Goal: Task Accomplishment & Management: Complete application form

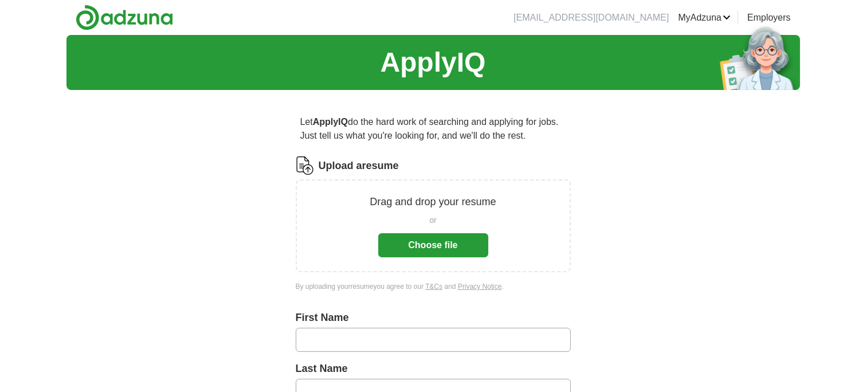
click at [334, 343] on input "text" at bounding box center [433, 340] width 275 height 24
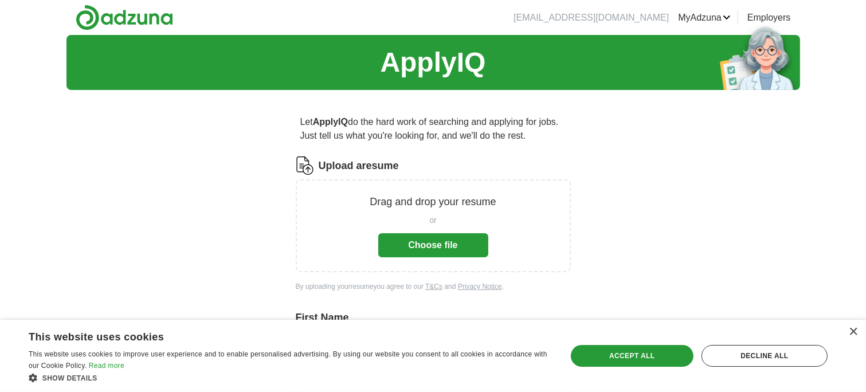
type input "*****"
click at [613, 357] on div "Accept all" at bounding box center [632, 356] width 123 height 22
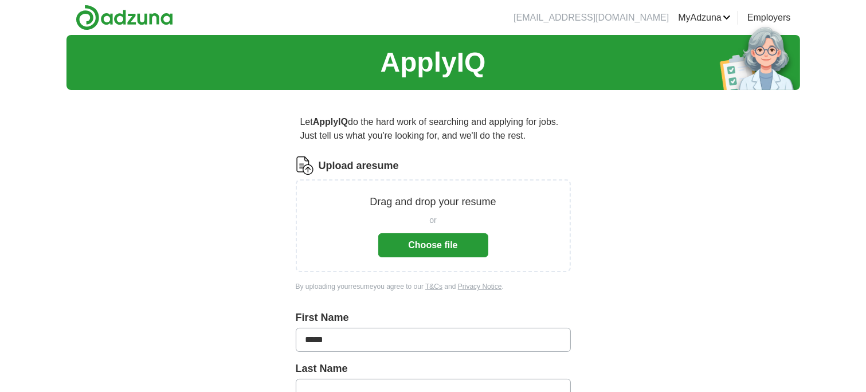
click at [361, 383] on input "text" at bounding box center [433, 391] width 275 height 24
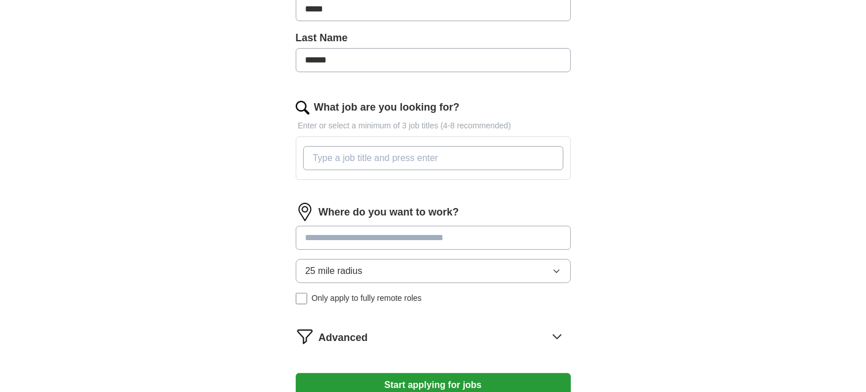
scroll to position [346, 0]
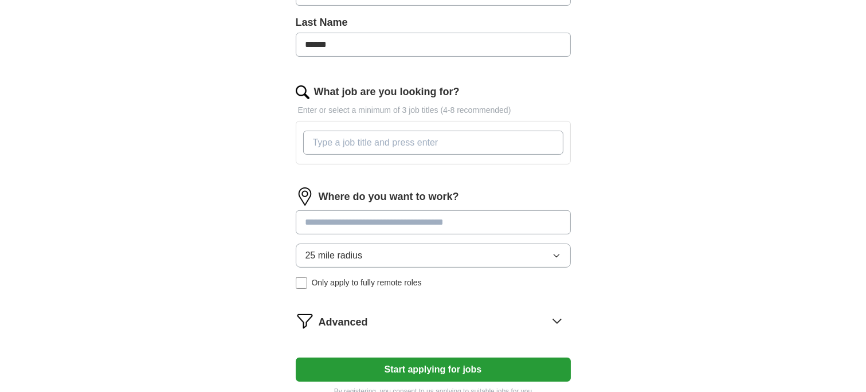
type input "******"
click at [322, 144] on input "What job are you looking for?" at bounding box center [433, 143] width 260 height 24
type input "Customer Service"
click at [319, 222] on input at bounding box center [433, 222] width 275 height 24
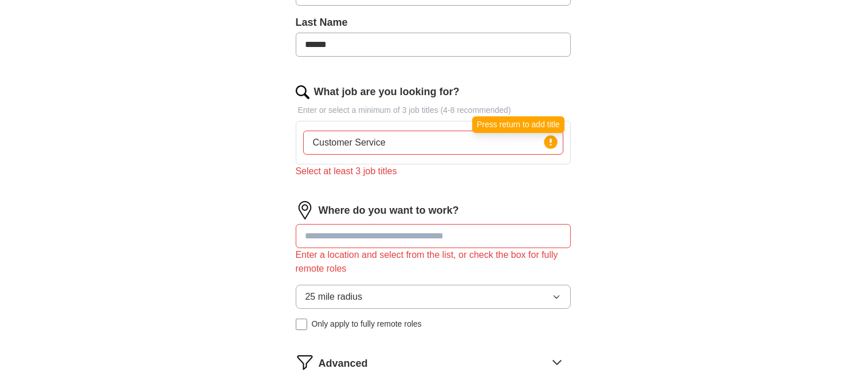
click at [551, 139] on icon at bounding box center [551, 142] width 2 height 7
click at [545, 139] on circle at bounding box center [550, 141] width 13 height 13
click at [421, 144] on input "Customer Service" at bounding box center [433, 143] width 260 height 24
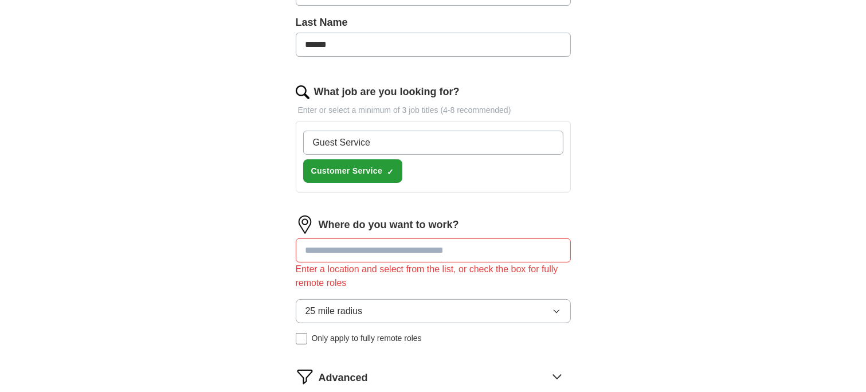
type input "Guest Services"
type input "Cashier"
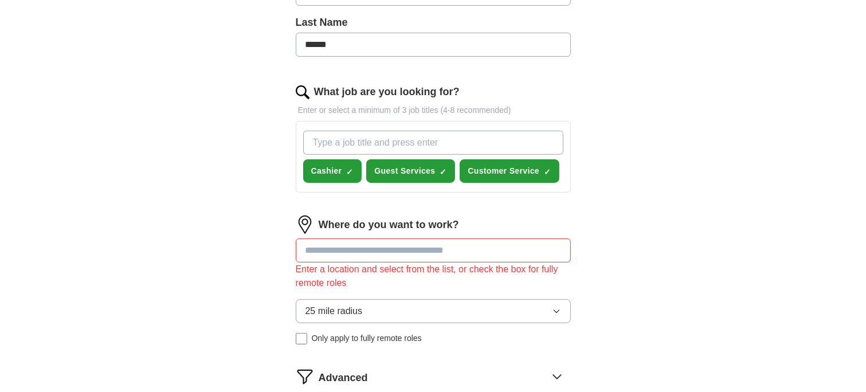
click at [412, 250] on input at bounding box center [433, 250] width 275 height 24
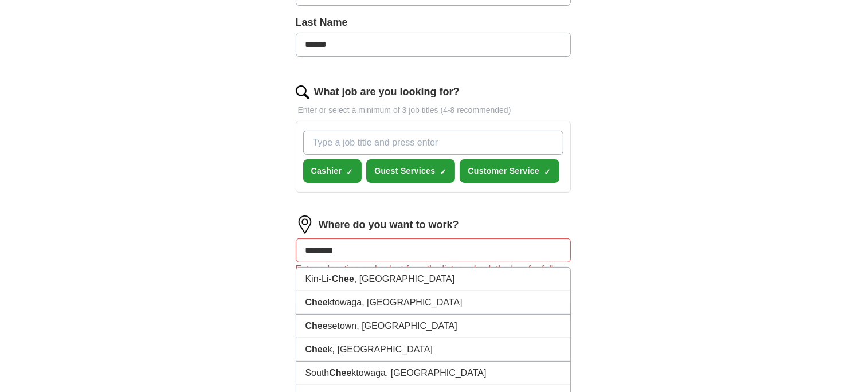
type input "*********"
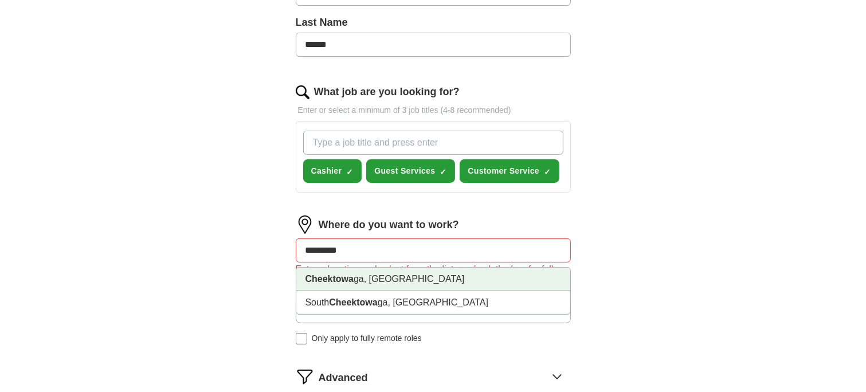
click at [371, 271] on li "Cheektowa ga, [GEOGRAPHIC_DATA]" at bounding box center [433, 279] width 274 height 23
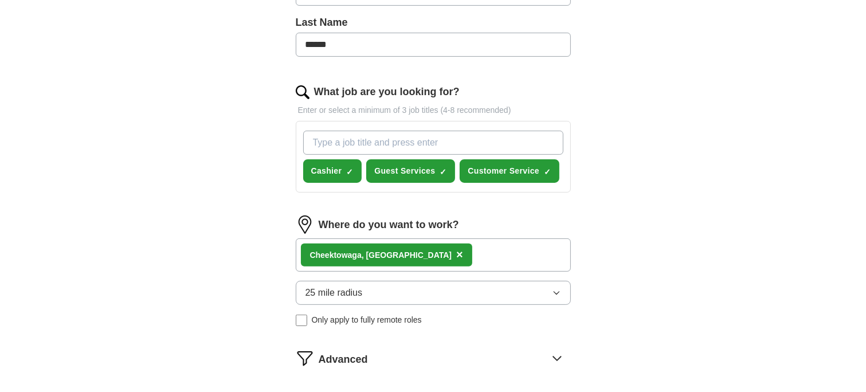
click at [556, 352] on icon at bounding box center [557, 358] width 18 height 18
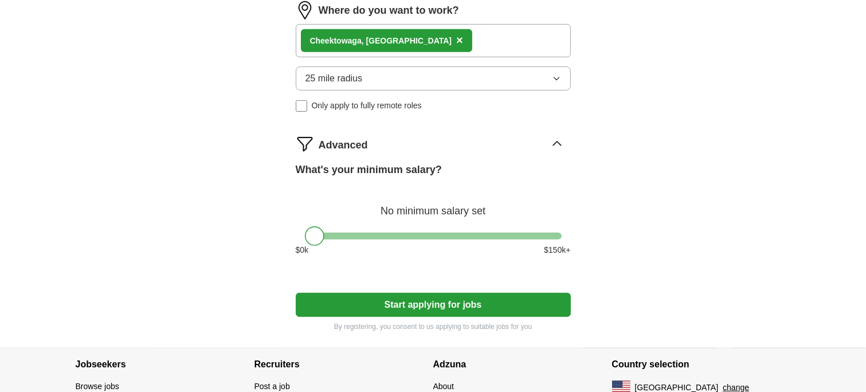
scroll to position [598, 0]
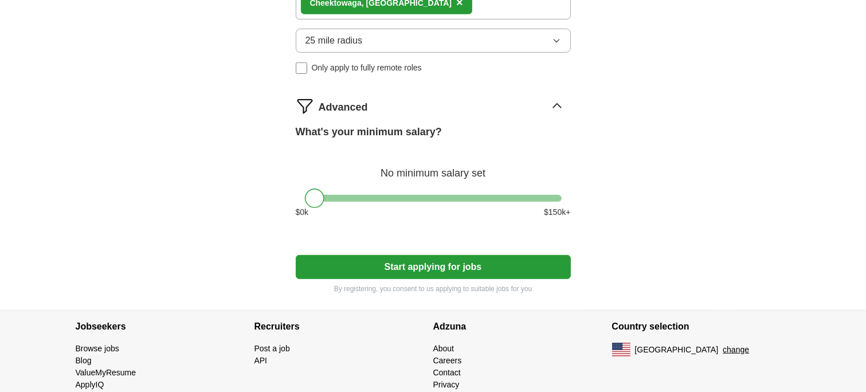
drag, startPoint x: 314, startPoint y: 193, endPoint x: 312, endPoint y: 204, distance: 11.7
click at [312, 204] on div at bounding box center [314, 198] width 19 height 19
click at [425, 264] on button "Start applying for jobs" at bounding box center [433, 267] width 275 height 24
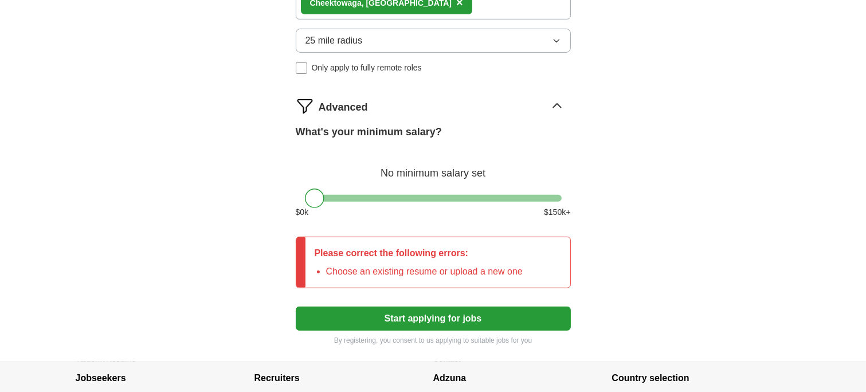
click at [397, 314] on button "Start applying for jobs" at bounding box center [433, 319] width 275 height 24
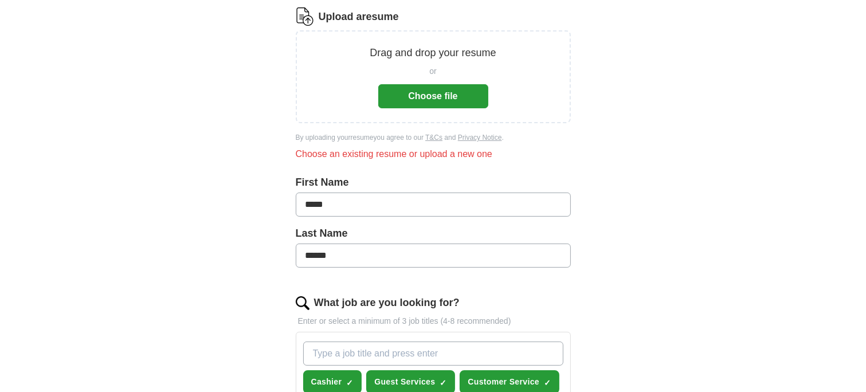
scroll to position [50, 0]
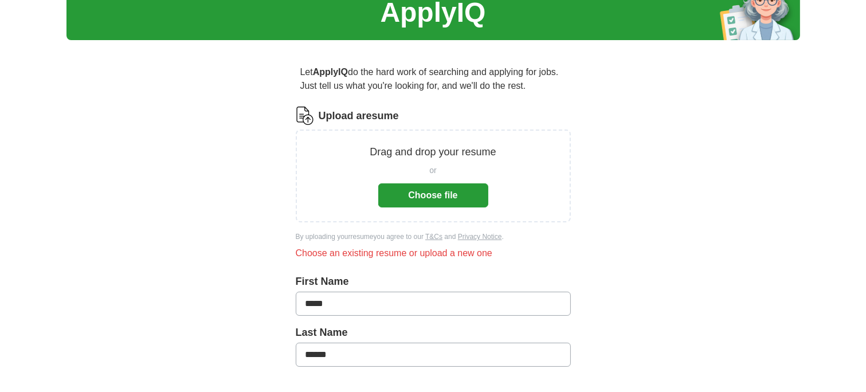
click at [385, 287] on label "First Name" at bounding box center [433, 281] width 275 height 15
click at [403, 200] on button "Choose file" at bounding box center [433, 195] width 110 height 24
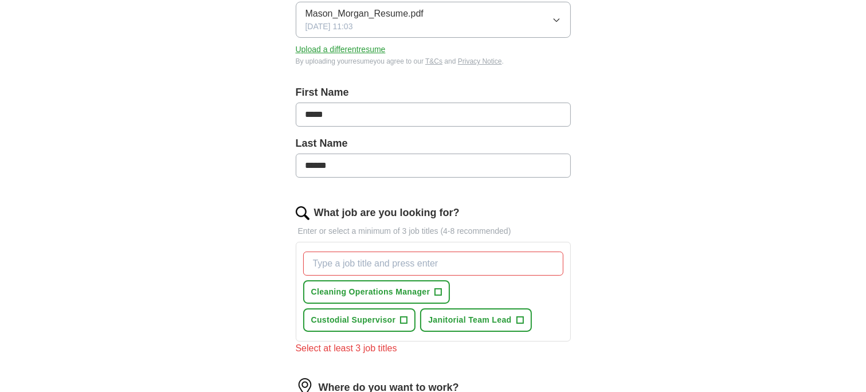
scroll to position [218, 0]
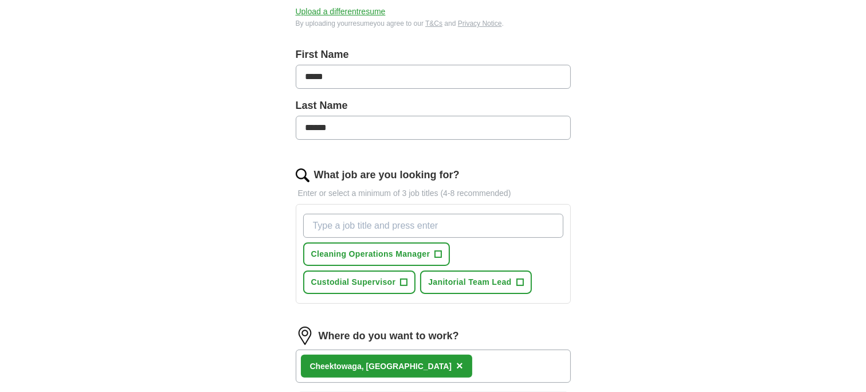
click at [487, 227] on input "What job are you looking for?" at bounding box center [433, 226] width 260 height 24
type input "Guest Service"
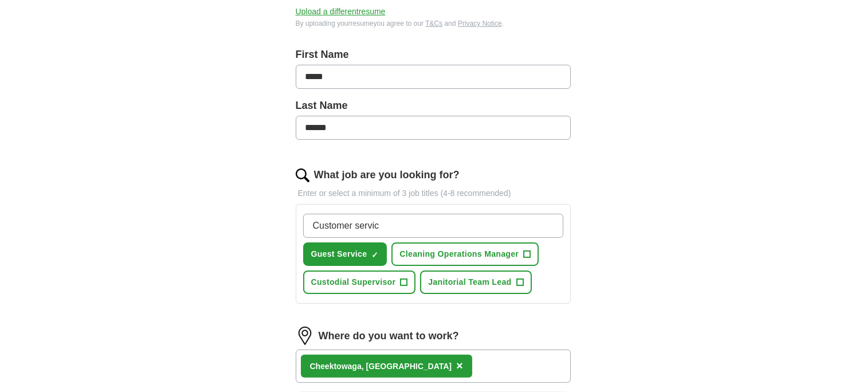
type input "Customer service"
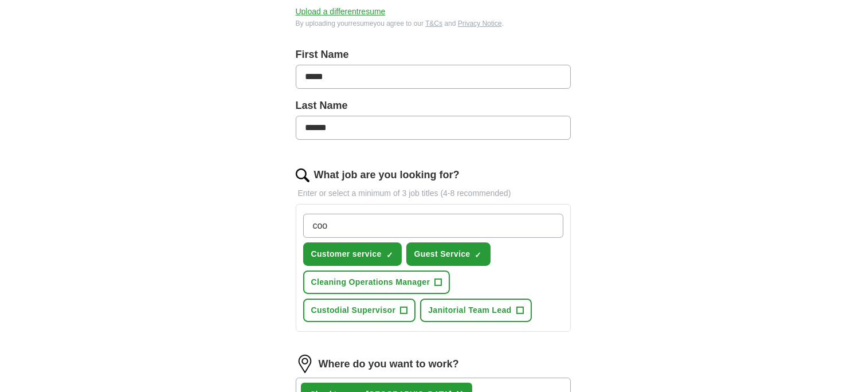
type input "cook"
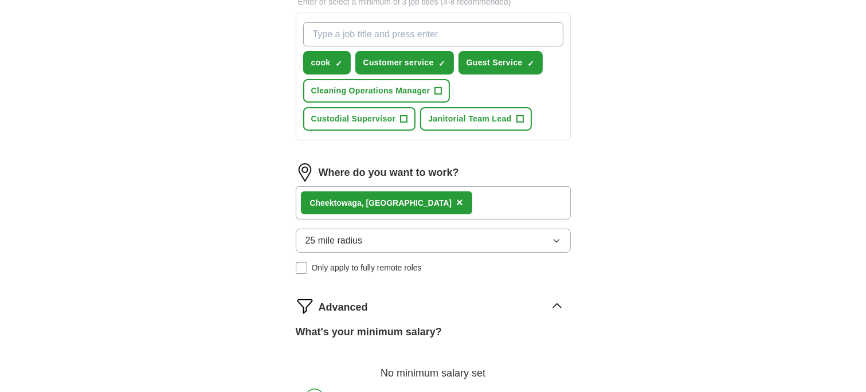
scroll to position [456, 0]
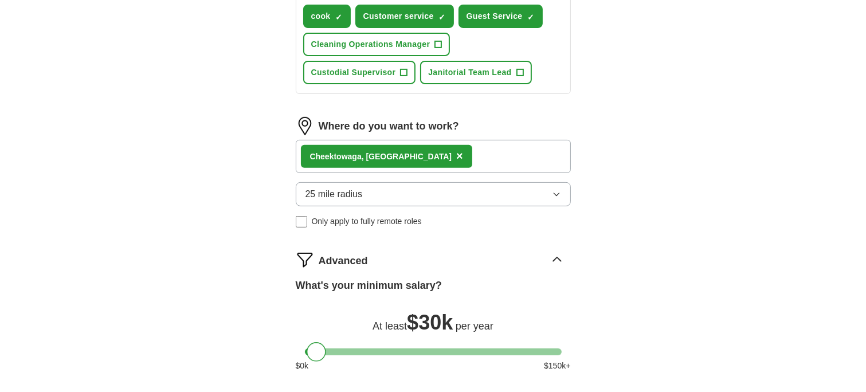
click at [316, 351] on div at bounding box center [316, 351] width 19 height 19
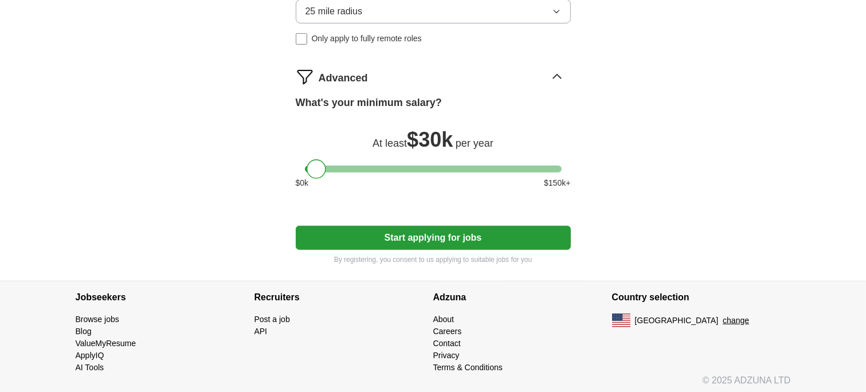
scroll to position [640, 0]
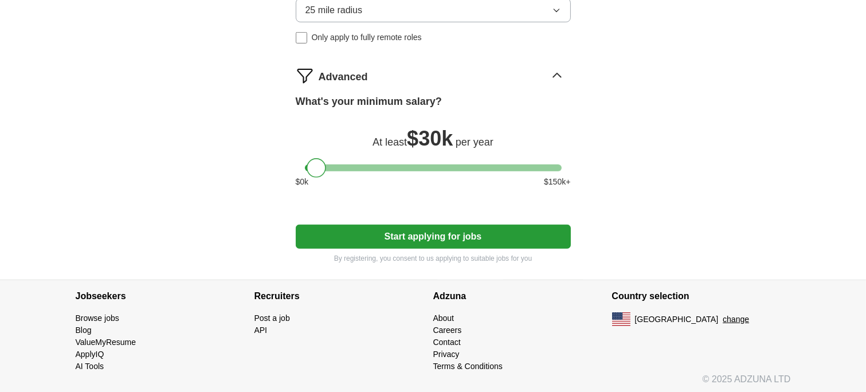
click at [546, 242] on button "Start applying for jobs" at bounding box center [433, 237] width 275 height 24
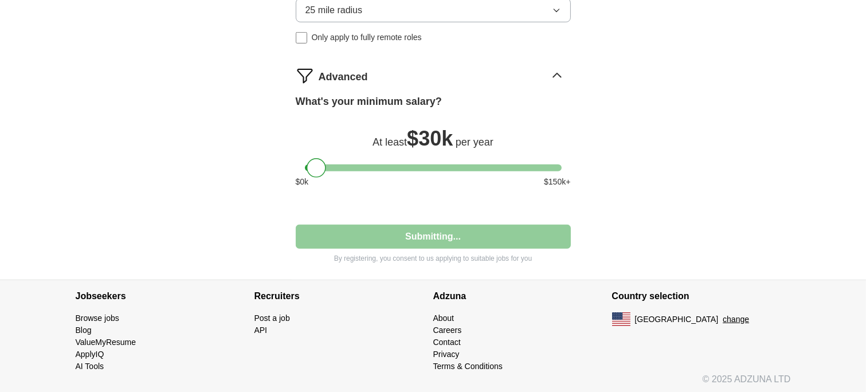
select select "**"
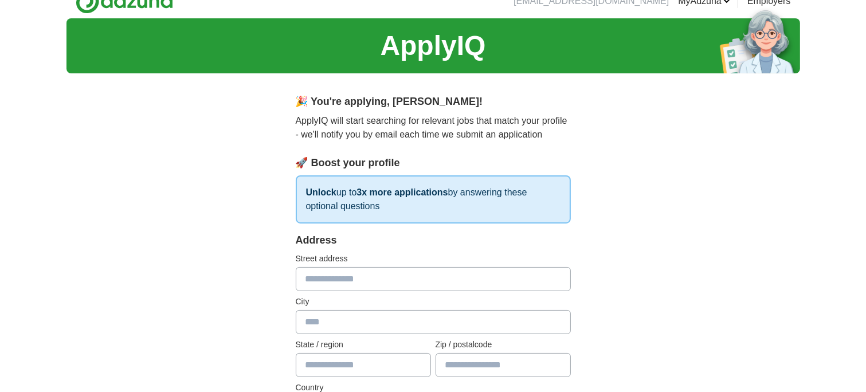
scroll to position [0, 0]
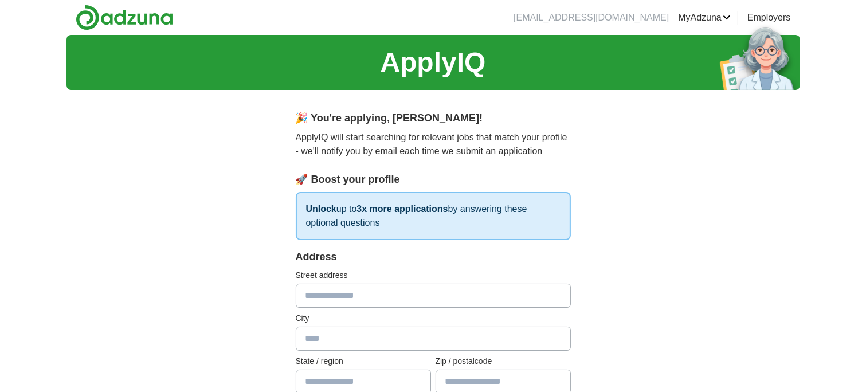
click at [486, 286] on input "text" at bounding box center [433, 296] width 275 height 24
type input "**********"
type input "**"
type input "*****"
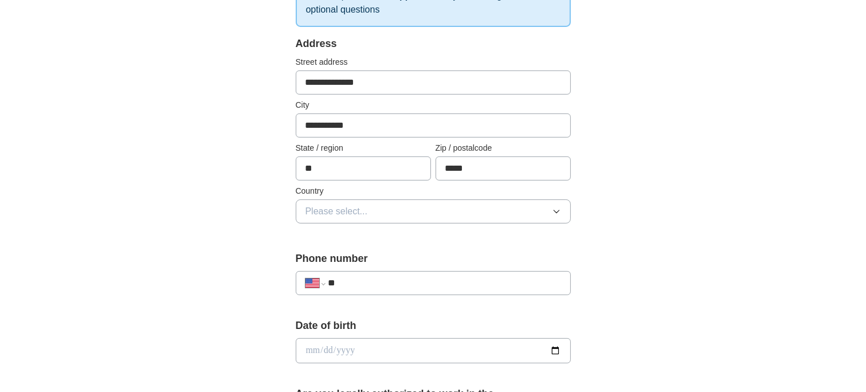
scroll to position [236, 0]
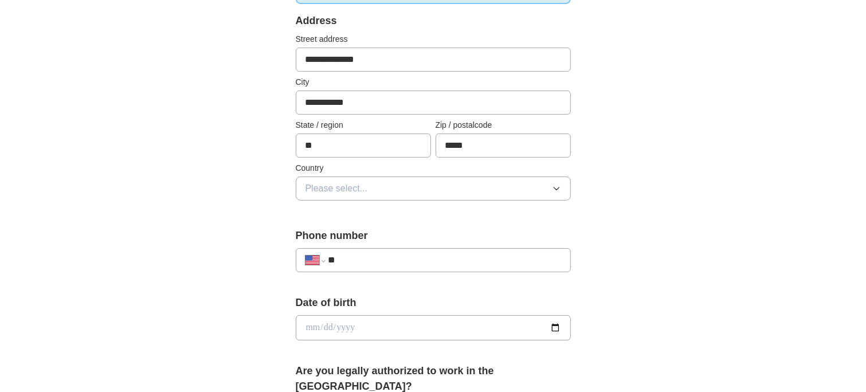
click at [556, 188] on icon "button" at bounding box center [556, 188] width 5 height 3
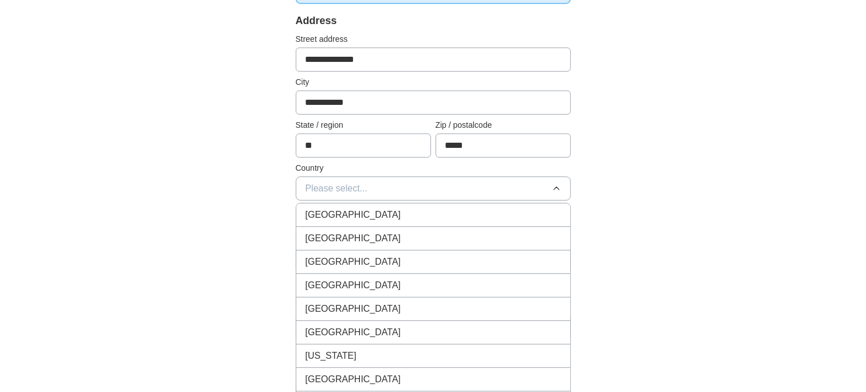
click at [504, 232] on div "[GEOGRAPHIC_DATA]" at bounding box center [433, 239] width 256 height 14
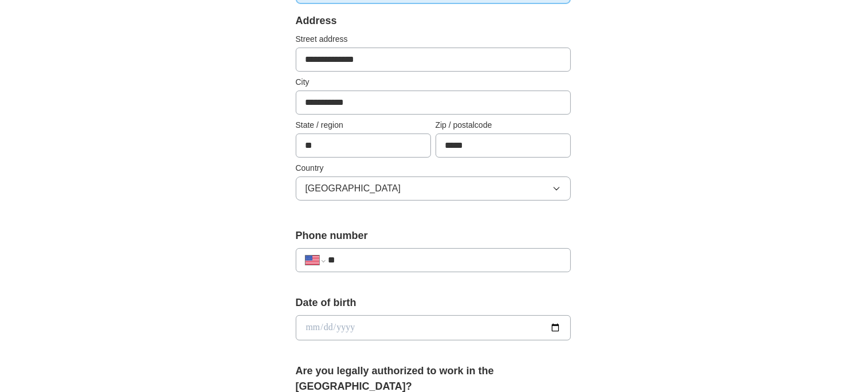
click at [501, 260] on input "**" at bounding box center [444, 260] width 233 height 14
type input "**********"
click at [468, 331] on input "date" at bounding box center [433, 327] width 275 height 25
type input "**********"
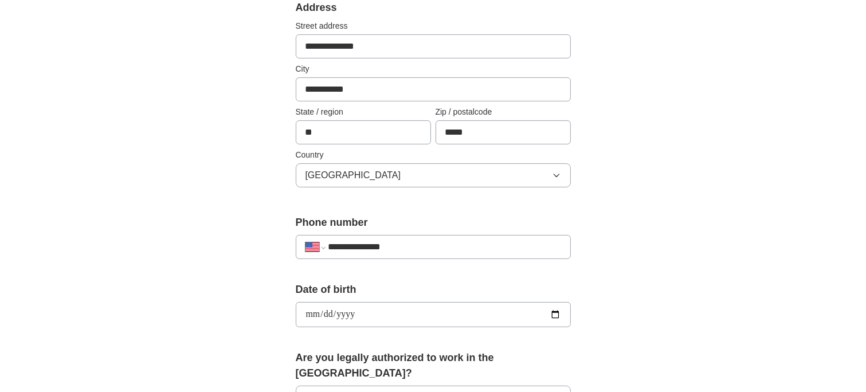
scroll to position [516, 0]
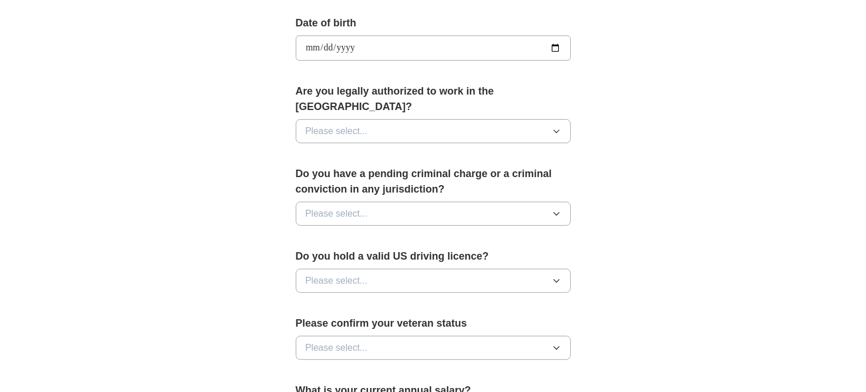
click at [555, 127] on icon "button" at bounding box center [556, 131] width 9 height 9
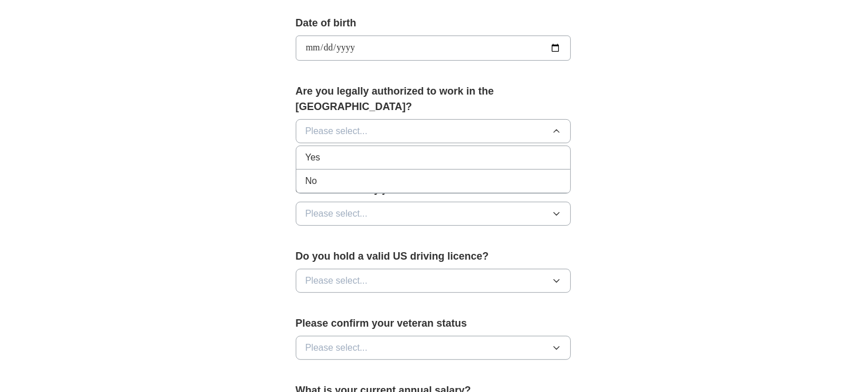
click at [518, 151] on div "Yes" at bounding box center [433, 158] width 256 height 14
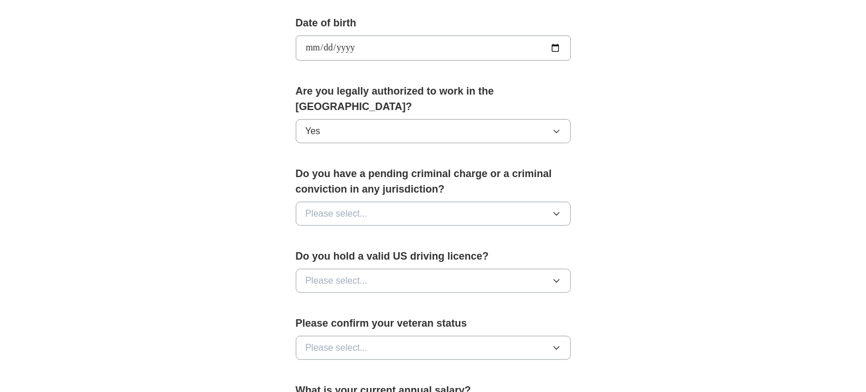
click at [558, 209] on icon "button" at bounding box center [556, 213] width 9 height 9
click at [418, 257] on div "No" at bounding box center [433, 264] width 256 height 14
click at [554, 276] on icon "button" at bounding box center [556, 280] width 9 height 9
click at [500, 324] on div "No" at bounding box center [433, 331] width 256 height 14
click at [558, 347] on icon "button" at bounding box center [556, 348] width 5 height 3
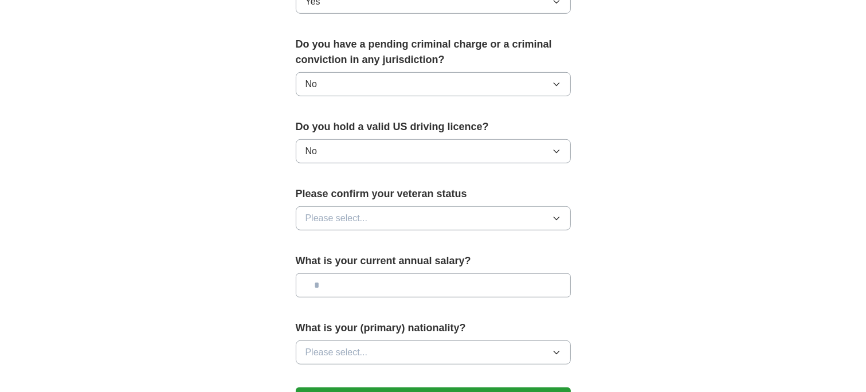
scroll to position [668, 0]
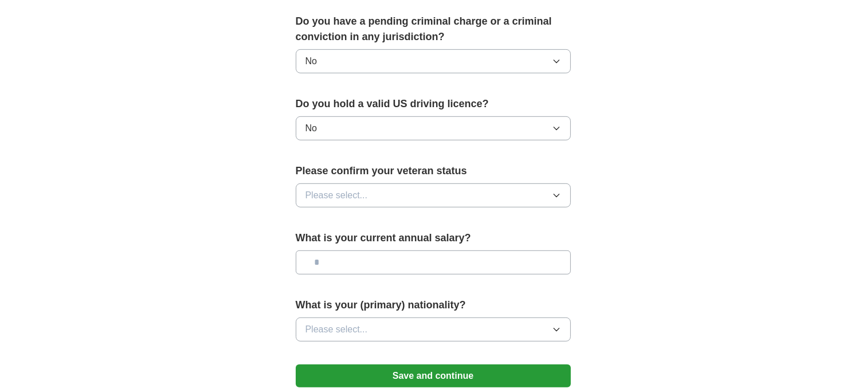
click at [557, 191] on icon "button" at bounding box center [556, 195] width 9 height 9
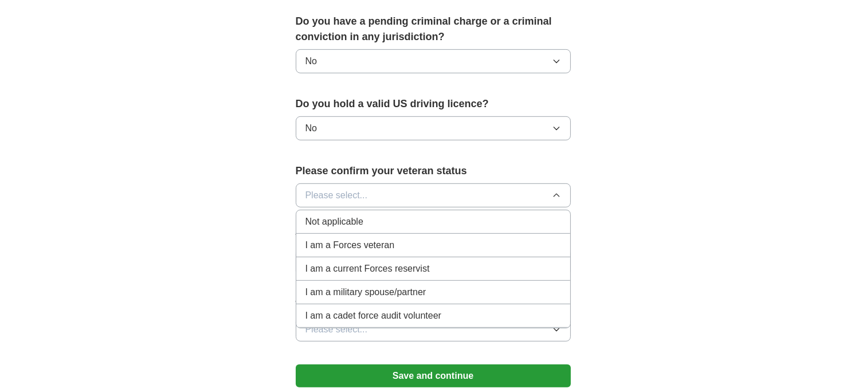
click at [492, 213] on li "Not applicable" at bounding box center [433, 221] width 274 height 23
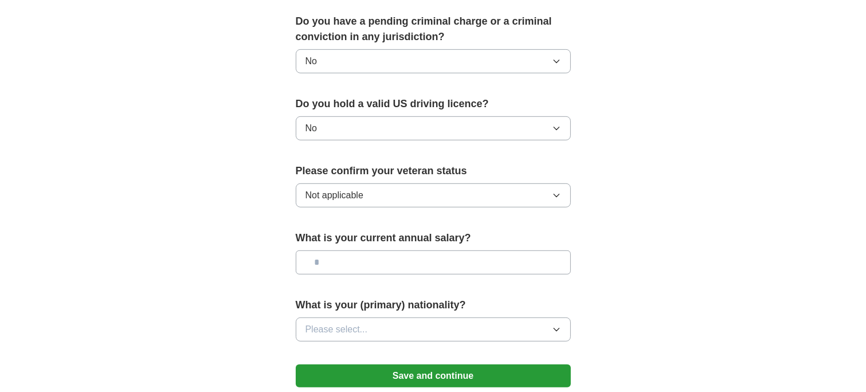
click at [479, 250] on input "text" at bounding box center [433, 262] width 275 height 24
type input "***"
click at [430, 317] on button "Please select..." at bounding box center [433, 329] width 275 height 24
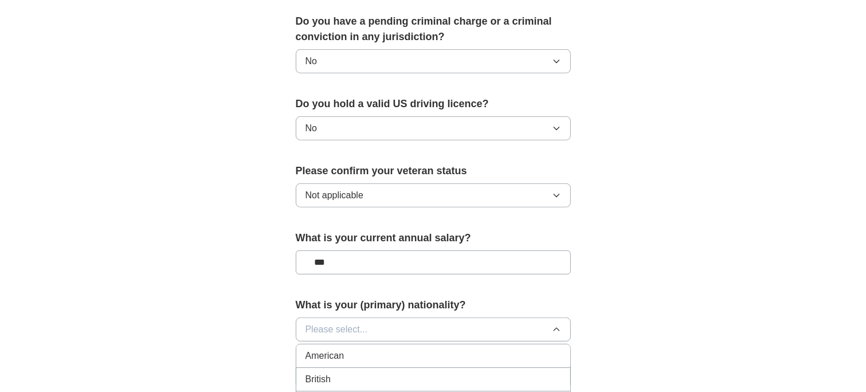
click at [481, 349] on div "American" at bounding box center [433, 356] width 256 height 14
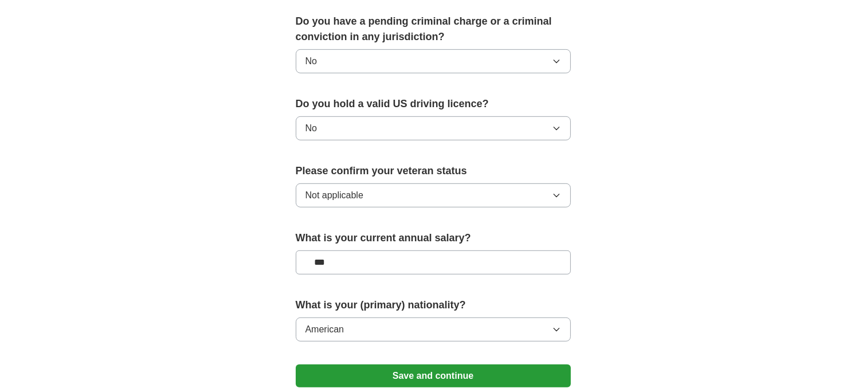
click at [542, 364] on button "Save and continue" at bounding box center [433, 375] width 275 height 23
